Goal: Task Accomplishment & Management: Complete application form

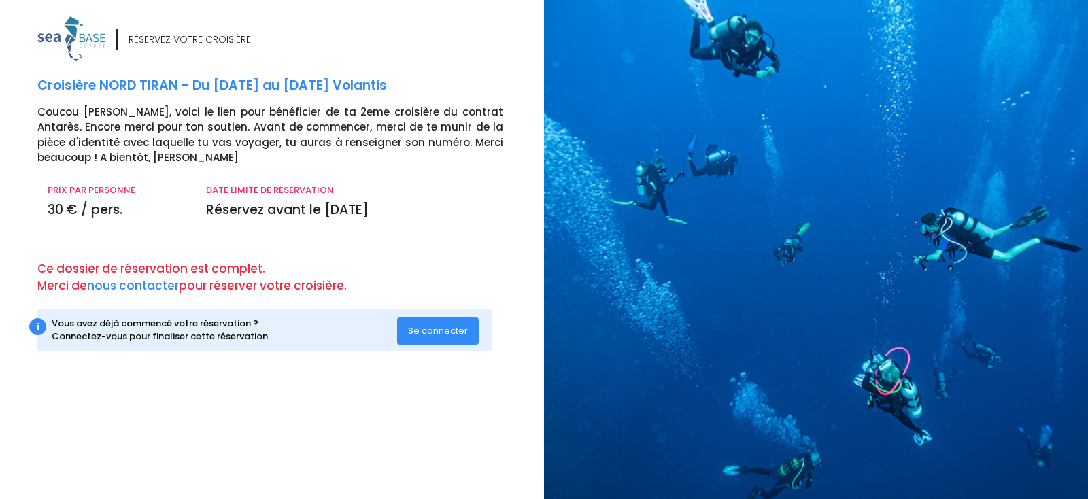
click at [430, 329] on span "Se connecter" at bounding box center [438, 330] width 60 height 13
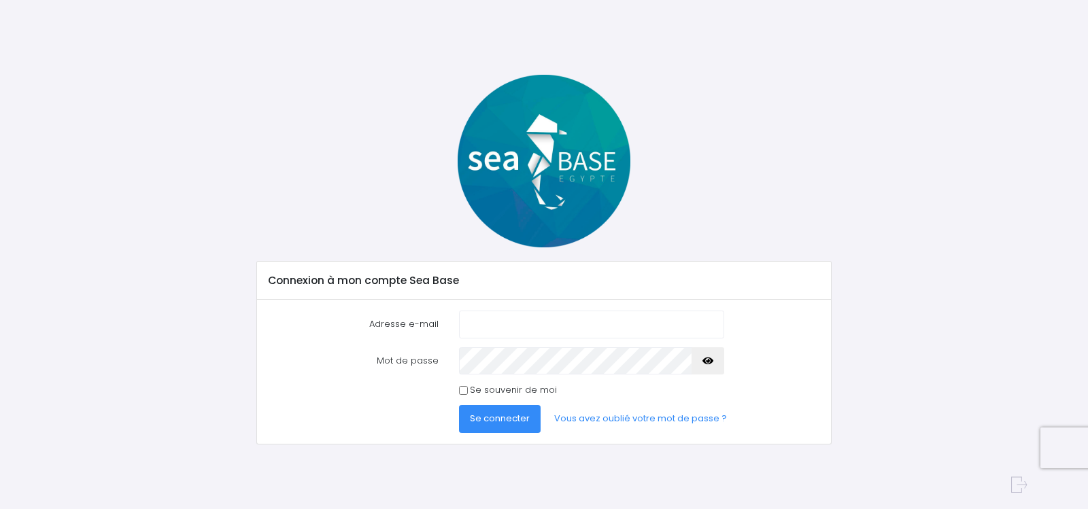
type input "tbst@free.fr"
click at [498, 419] on span "Se connecter" at bounding box center [500, 418] width 60 height 13
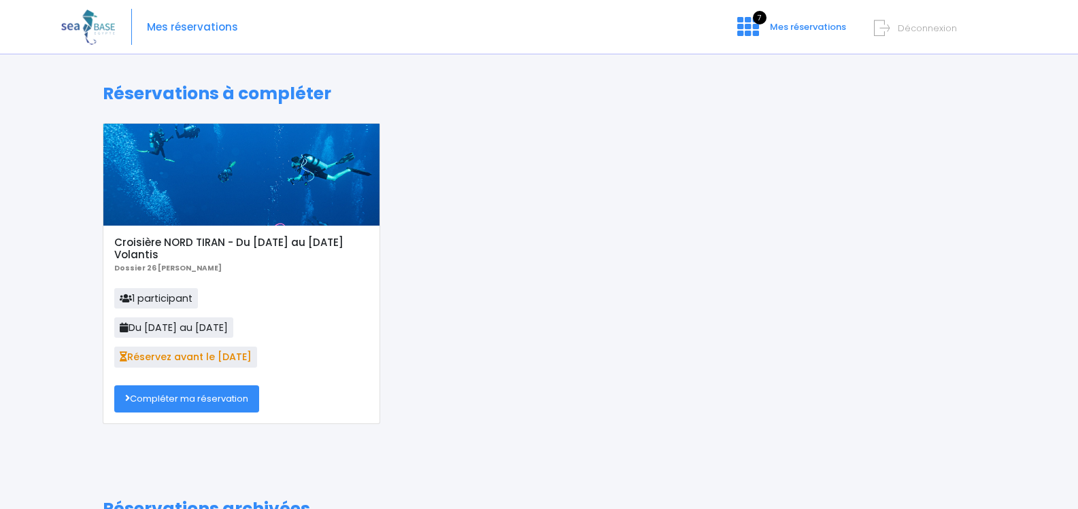
click at [237, 398] on link "Compléter ma réservation" at bounding box center [186, 399] width 145 height 27
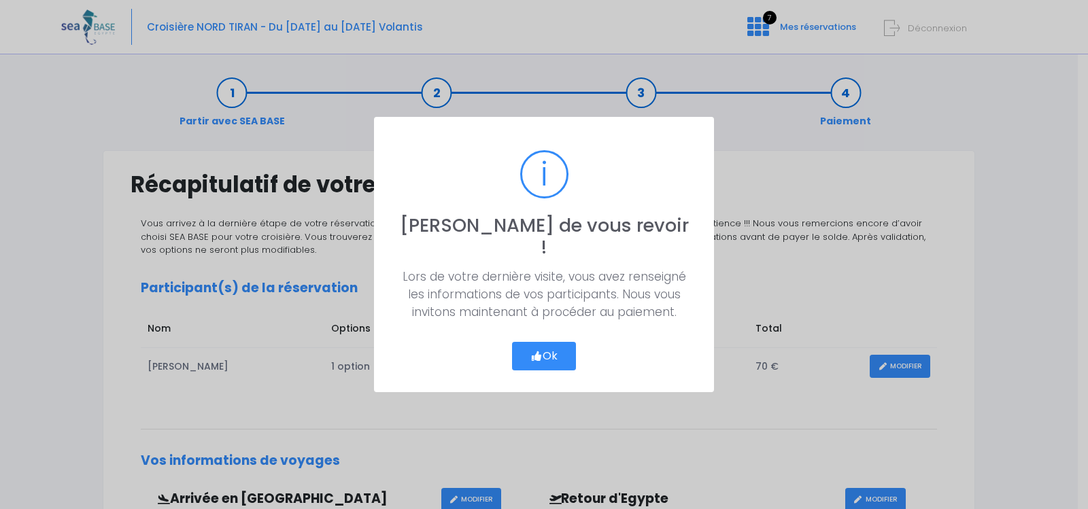
click at [539, 356] on icon "button" at bounding box center [536, 356] width 12 height 0
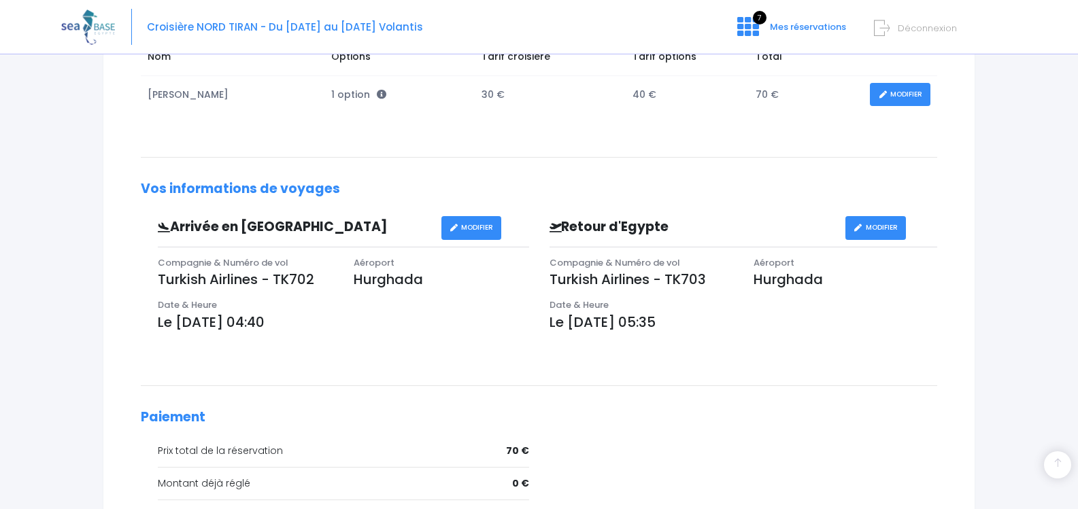
scroll to position [68, 0]
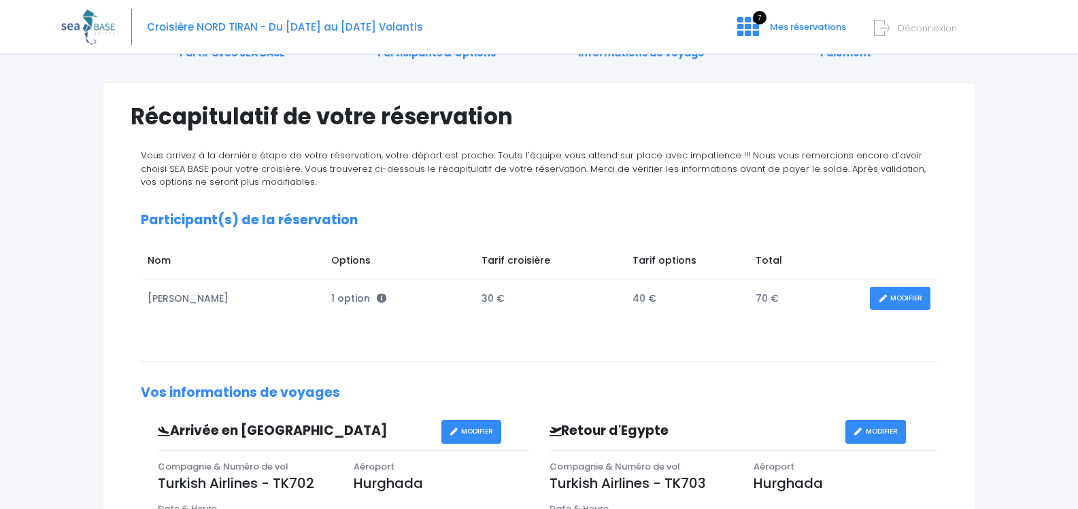
click at [902, 296] on link "MODIFIER" at bounding box center [900, 299] width 61 height 24
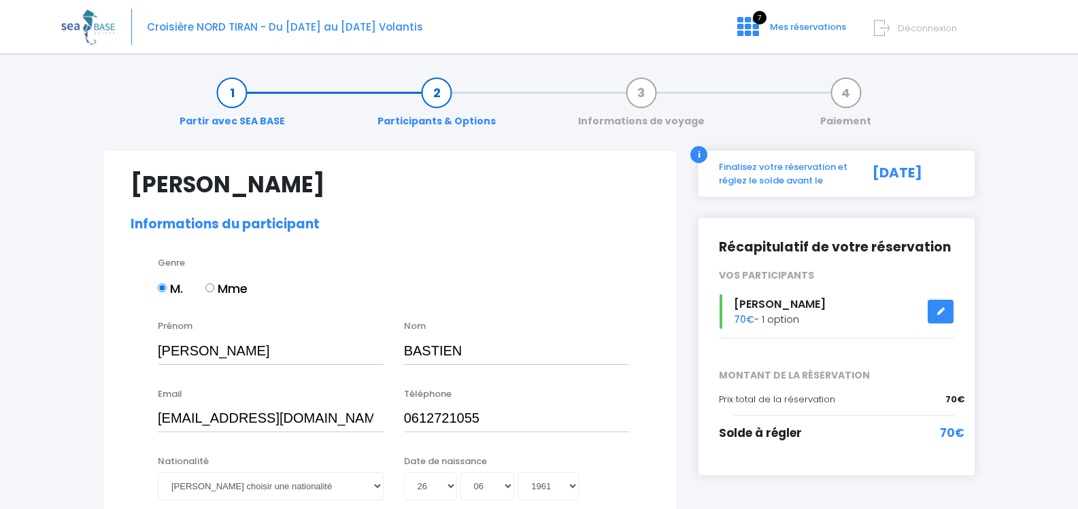
select select "N4"
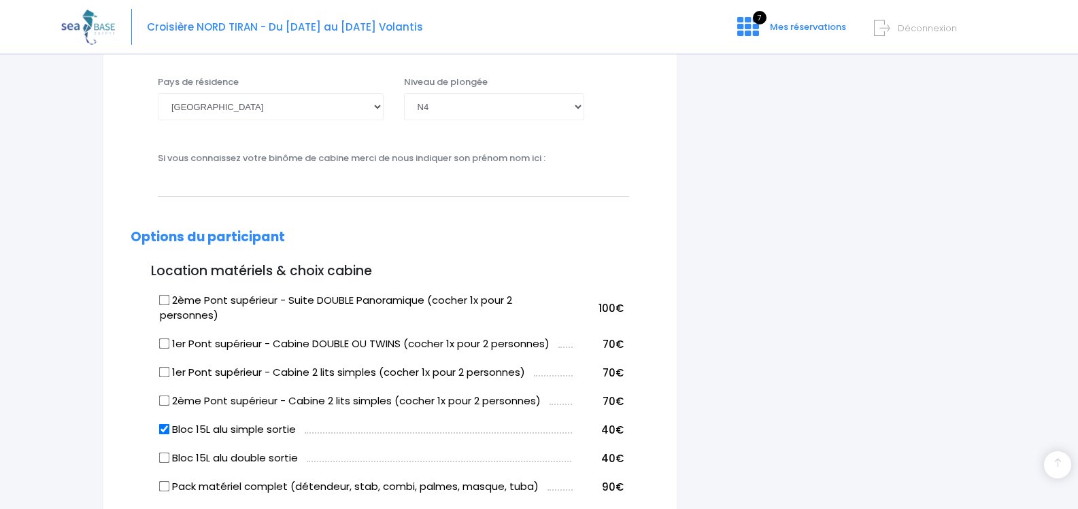
scroll to position [612, 0]
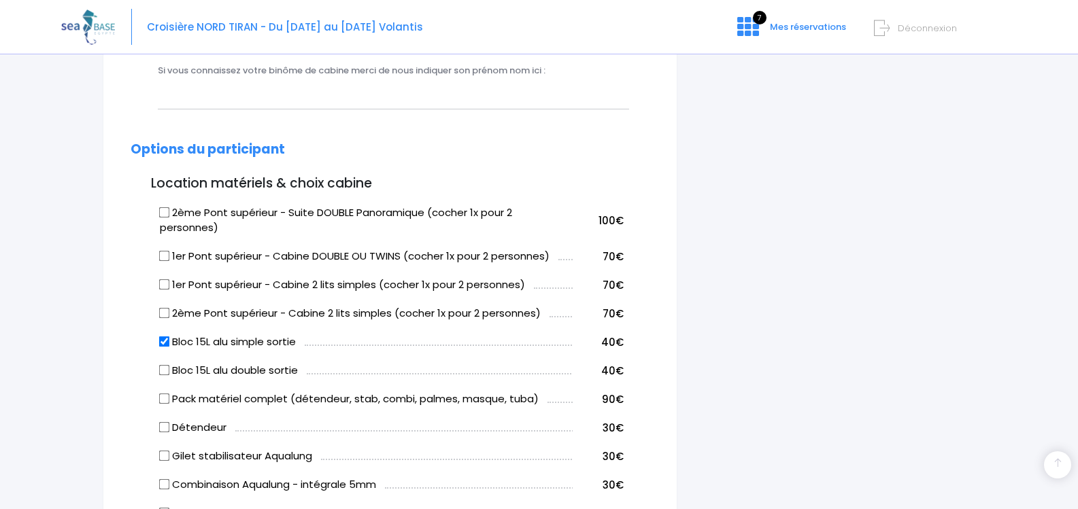
click at [165, 260] on input "1er Pont supérieur - Cabine DOUBLE OU TWINS (cocher 1x pour 2 personnes)" at bounding box center [164, 256] width 11 height 11
checkbox input "true"
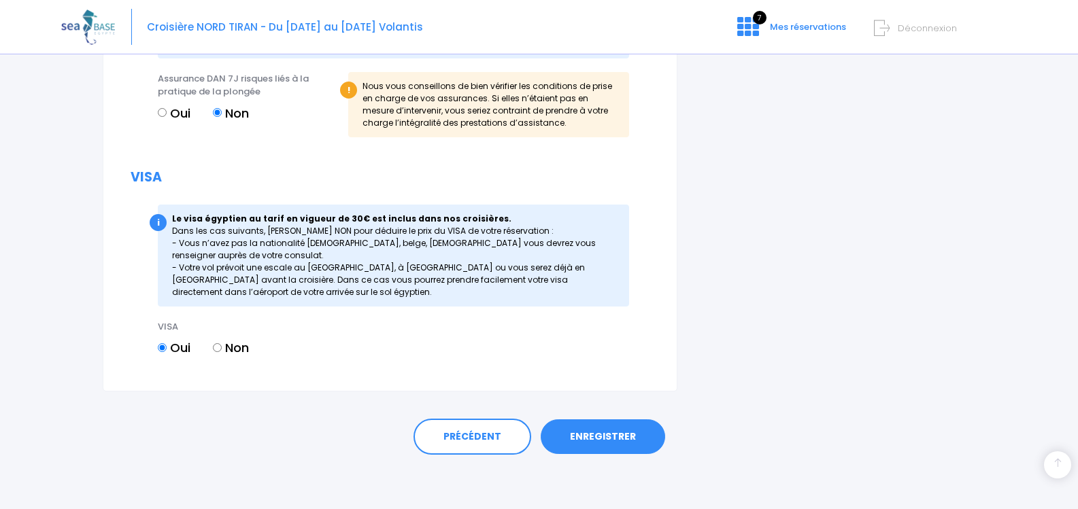
scroll to position [1523, 0]
click at [595, 445] on link "ENREGISTRER" at bounding box center [603, 437] width 124 height 35
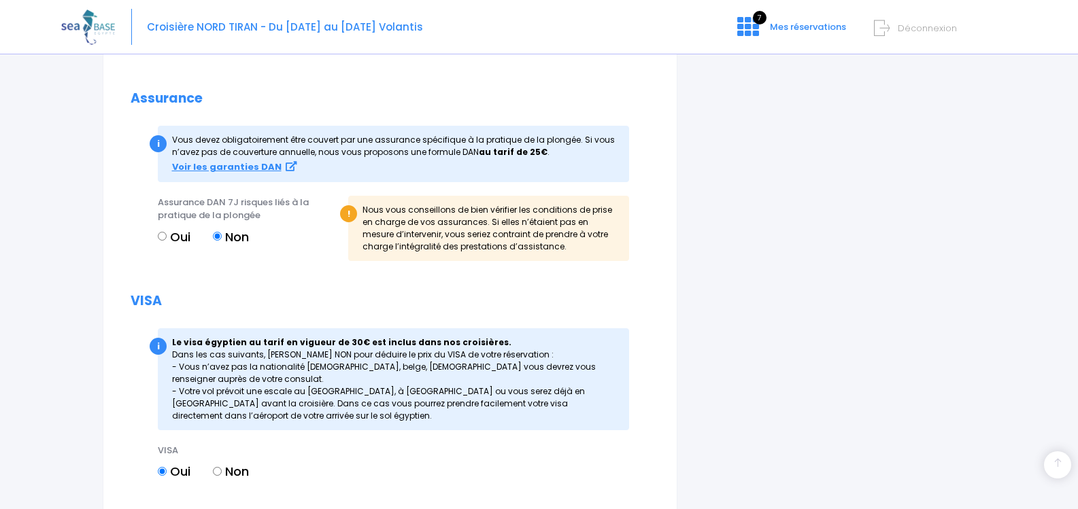
scroll to position [1477, 0]
